Goal: Communication & Community: Share content

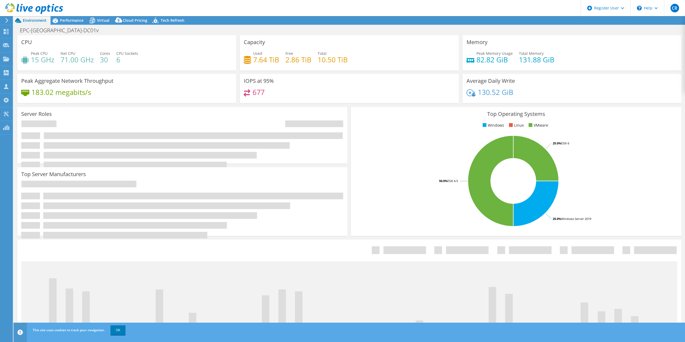
select select "USD"
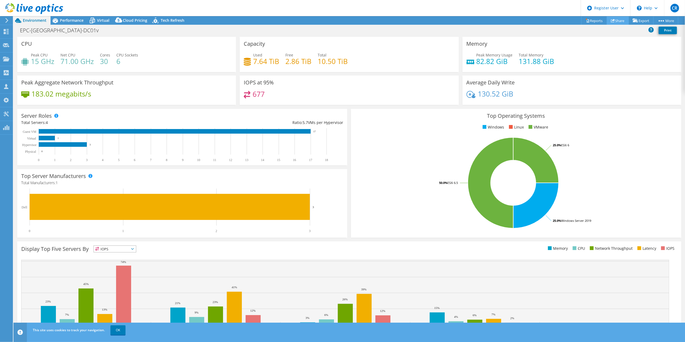
click at [613, 21] on link "Share" at bounding box center [618, 20] width 22 height 8
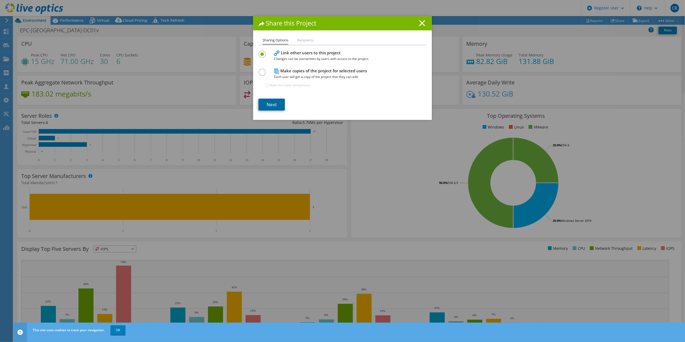
click at [266, 102] on link "Next" at bounding box center [271, 105] width 26 height 12
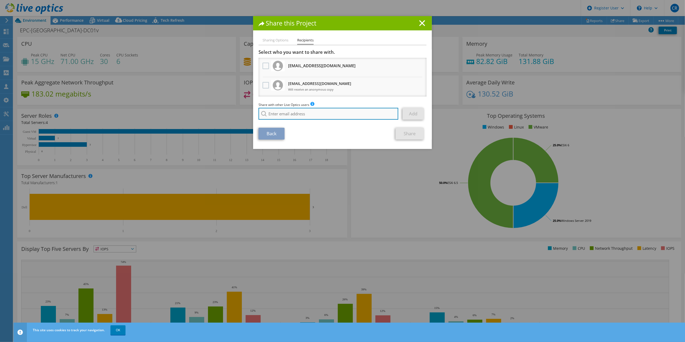
click at [282, 114] on input "search" at bounding box center [328, 114] width 140 height 12
paste input "[EMAIL_ADDRESS][DOMAIN_NAME]"
type input "[EMAIL_ADDRESS][DOMAIN_NAME]"
click at [291, 121] on li "[EMAIL_ADDRESS][DOMAIN_NAME]" at bounding box center [289, 121] width 62 height 6
click at [409, 113] on link "Add" at bounding box center [412, 114] width 21 height 12
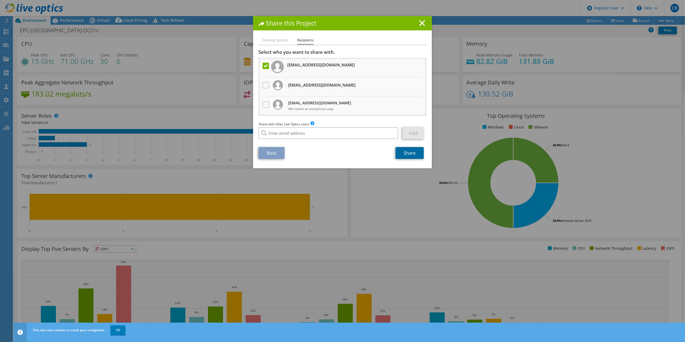
click at [400, 153] on link "Share" at bounding box center [410, 153] width 28 height 12
